Goal: Information Seeking & Learning: Learn about a topic

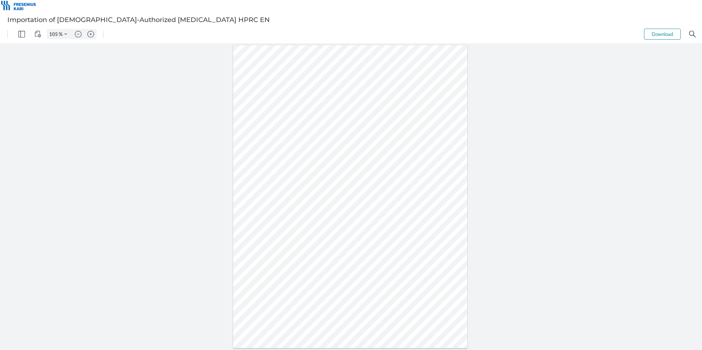
type input "79"
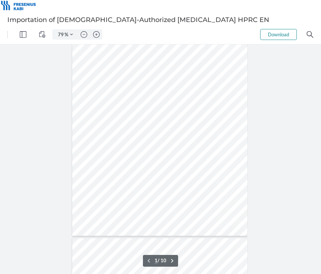
scroll to position [73, 0]
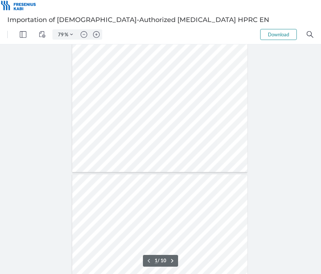
type input "2"
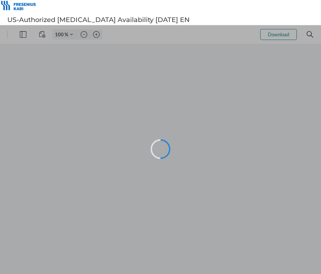
type input "79"
